Goal: Information Seeking & Learning: Compare options

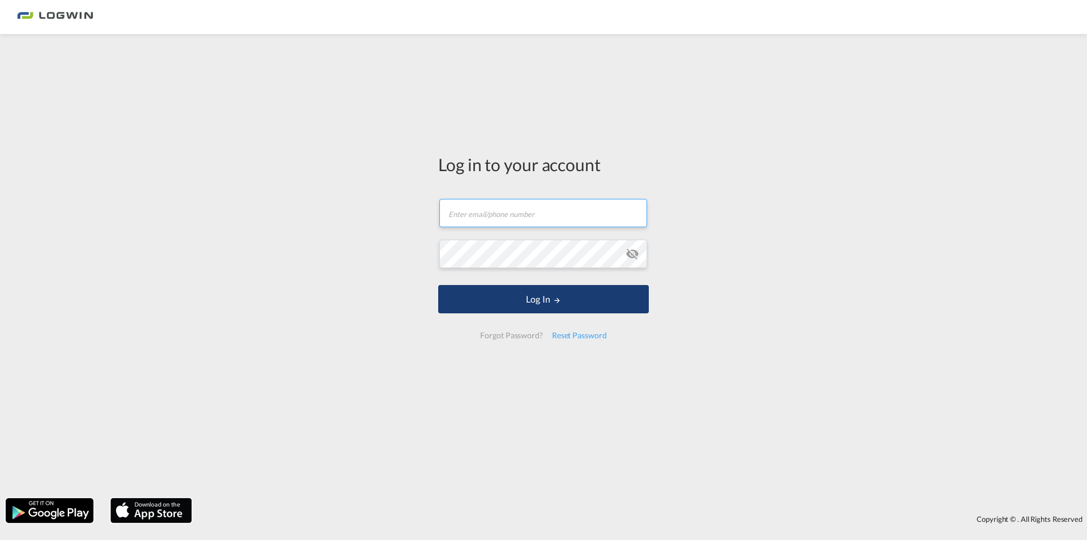
type input "lorenzo.merdanaj@logwin-logistics.com"
click at [553, 301] on md-icon "LOGIN" at bounding box center [557, 300] width 8 height 8
